Goal: Task Accomplishment & Management: Complete application form

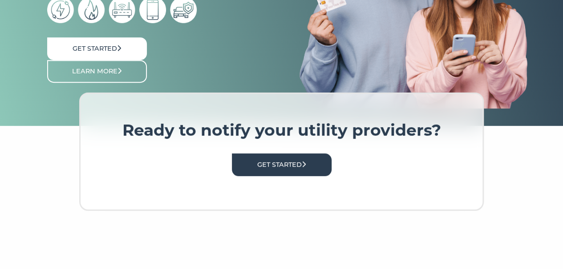
scroll to position [223, 0]
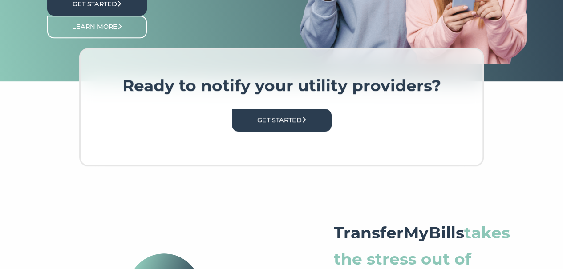
click at [121, 14] on link "Get Started" at bounding box center [97, 4] width 100 height 23
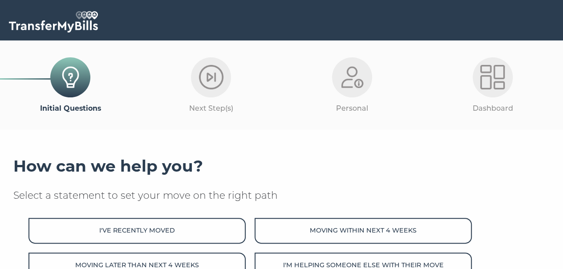
scroll to position [166, 0]
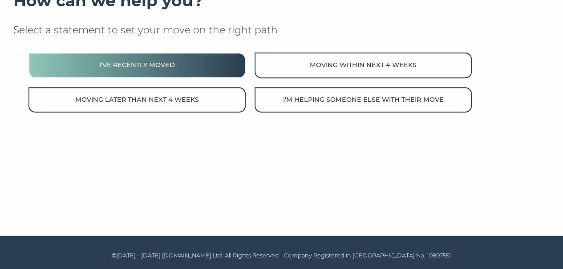
click at [190, 65] on button "I've recently moved" at bounding box center [137, 65] width 217 height 25
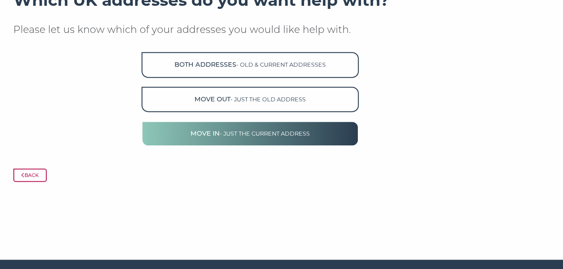
click at [230, 137] on span "- just the current address" at bounding box center [265, 134] width 90 height 7
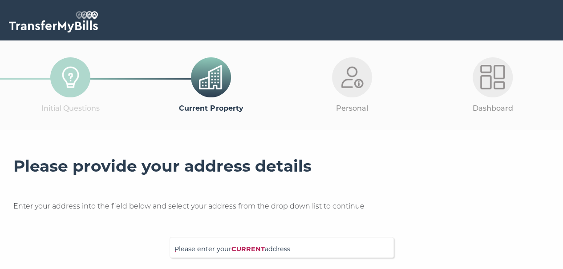
scroll to position [134, 0]
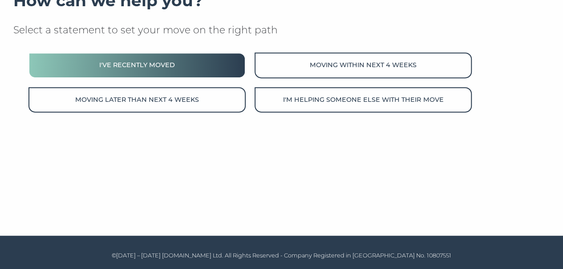
click at [205, 59] on button "I've recently moved" at bounding box center [137, 65] width 217 height 25
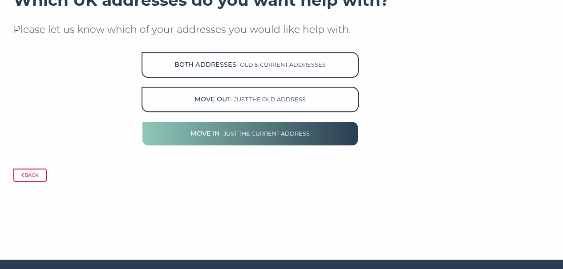
click at [242, 143] on button "Move in - just the current address" at bounding box center [250, 133] width 217 height 25
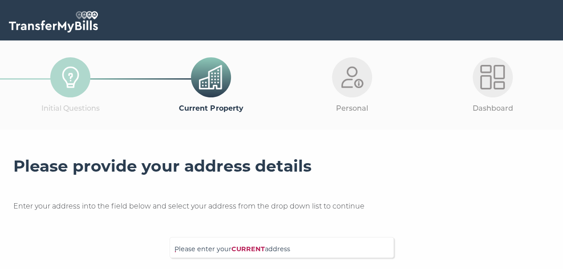
scroll to position [166, 0]
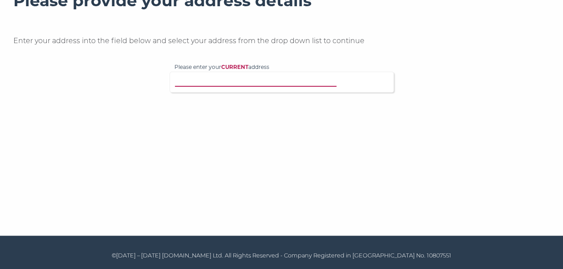
click at [248, 84] on input "Please enter your CURRENT address" at bounding box center [271, 81] width 192 height 9
paste input "E14 0RF"
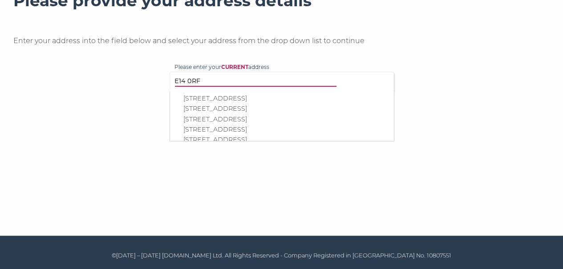
scroll to position [267, 0]
type input "E14 0RF"
click at [220, 113] on p "Flat 404, Perseus Court, 8 Arniston Way, London, E14 0RF" at bounding box center [287, 112] width 206 height 10
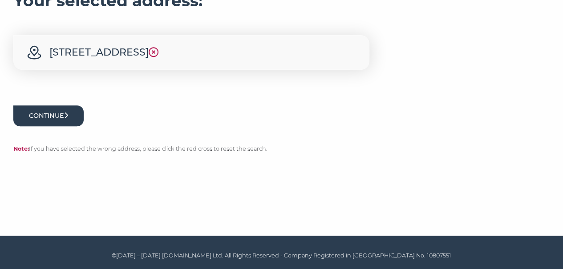
click at [82, 127] on button "Continue" at bounding box center [48, 116] width 70 height 21
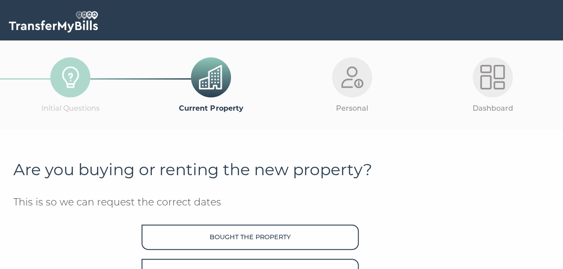
scroll to position [134, 0]
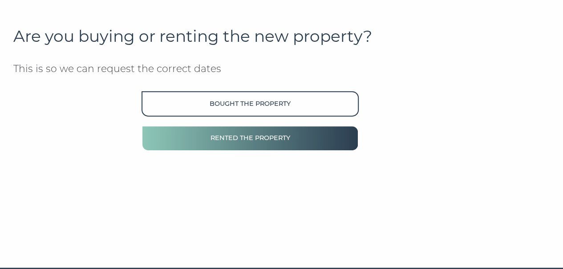
click at [259, 139] on button "Rented the property" at bounding box center [250, 138] width 217 height 25
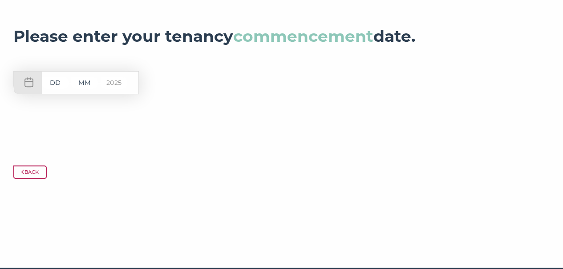
click at [52, 84] on input "text" at bounding box center [55, 83] width 27 height 11
type input "10"
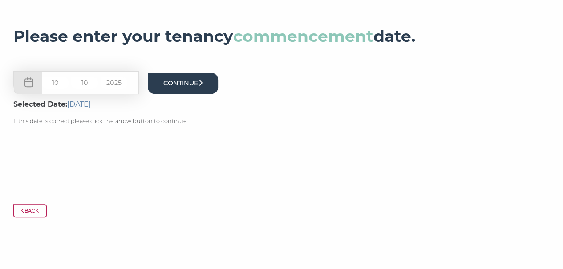
type input "10"
click at [194, 83] on button "Continue" at bounding box center [183, 83] width 70 height 21
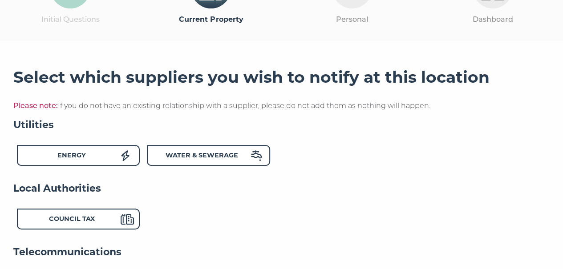
scroll to position [134, 0]
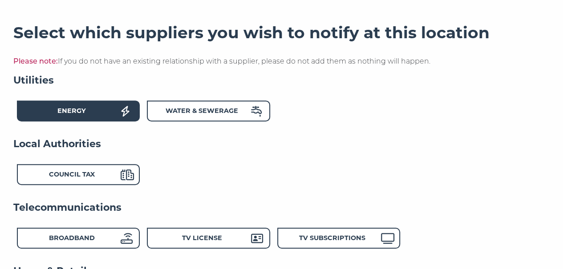
click at [120, 108] on div "Energy" at bounding box center [72, 112] width 98 height 13
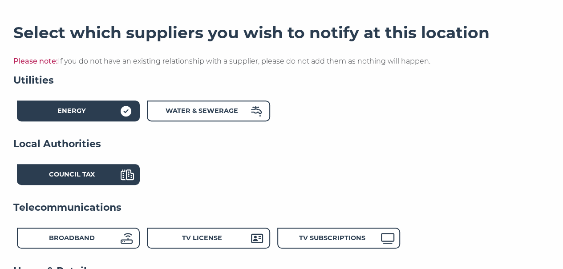
click at [125, 175] on icon at bounding box center [127, 175] width 13 height 11
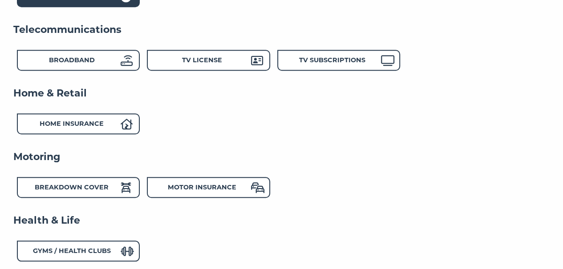
scroll to position [178, 0]
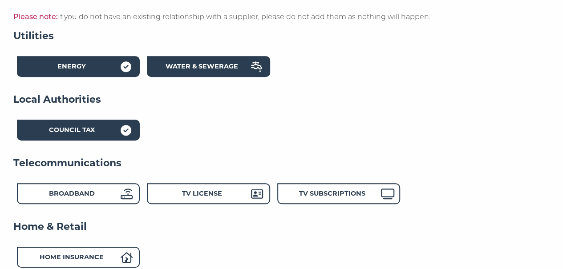
click at [195, 69] on strong "Water & Sewerage" at bounding box center [202, 66] width 73 height 8
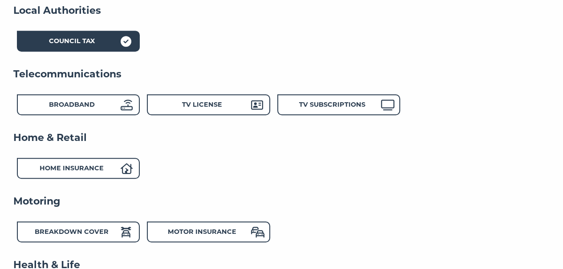
scroll to position [442, 0]
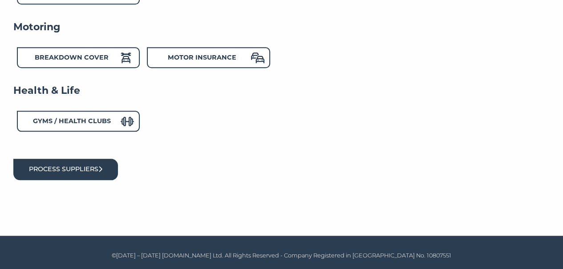
click at [108, 167] on button "Process suppliers" at bounding box center [65, 169] width 105 height 21
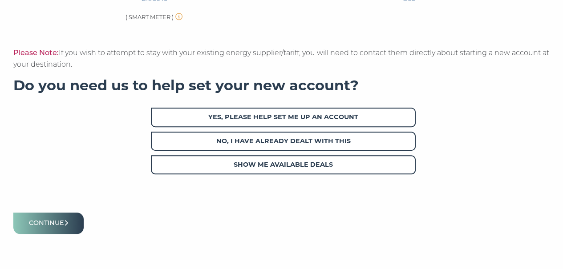
scroll to position [178, 0]
